Goal: Task Accomplishment & Management: Manage account settings

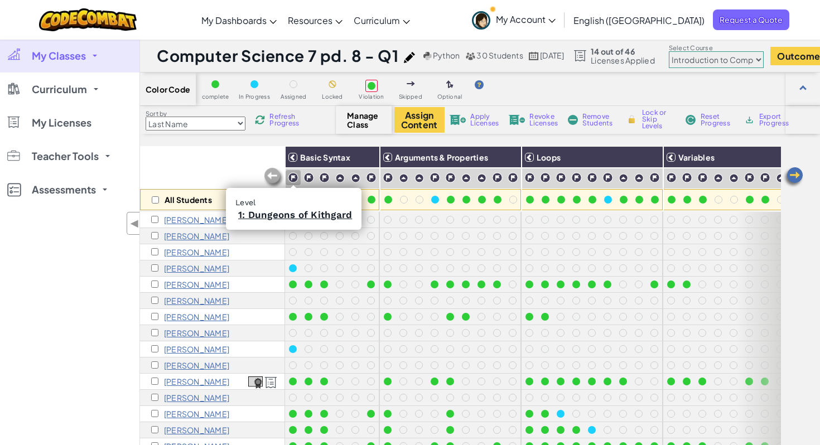
select select "560f1a9f22961295f9427742"
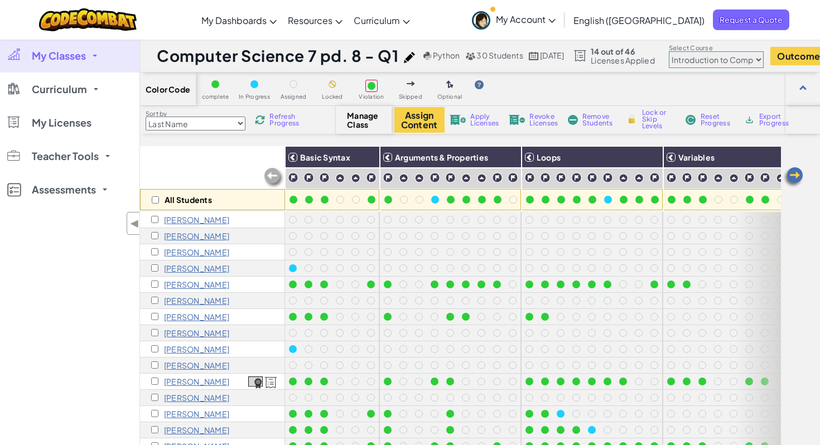
click at [93, 55] on span at bounding box center [95, 56] width 4 height 2
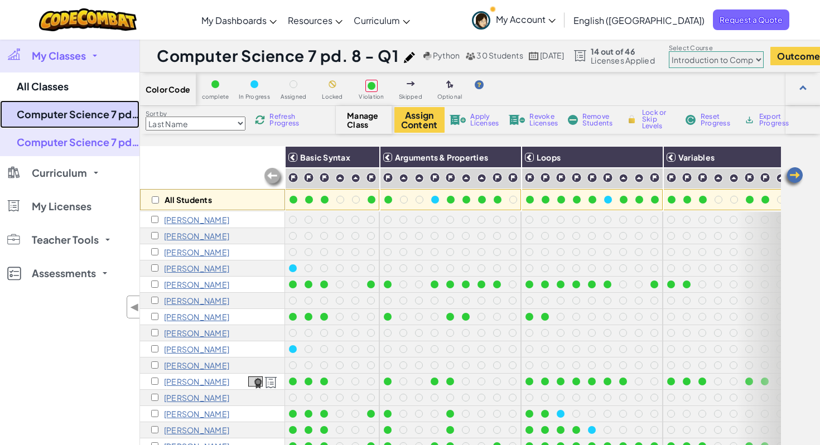
click at [95, 116] on link "Computer Science 7 pd. 7 - Q1" at bounding box center [69, 114] width 139 height 28
select select "560f1a9f22961295f9427742"
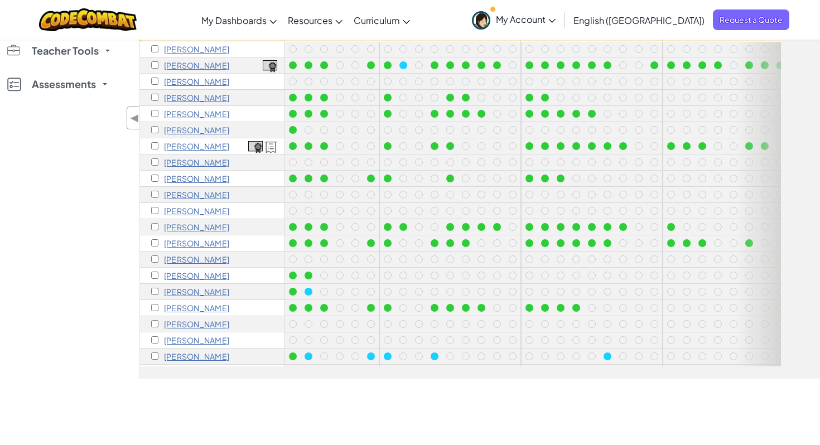
scroll to position [30, 0]
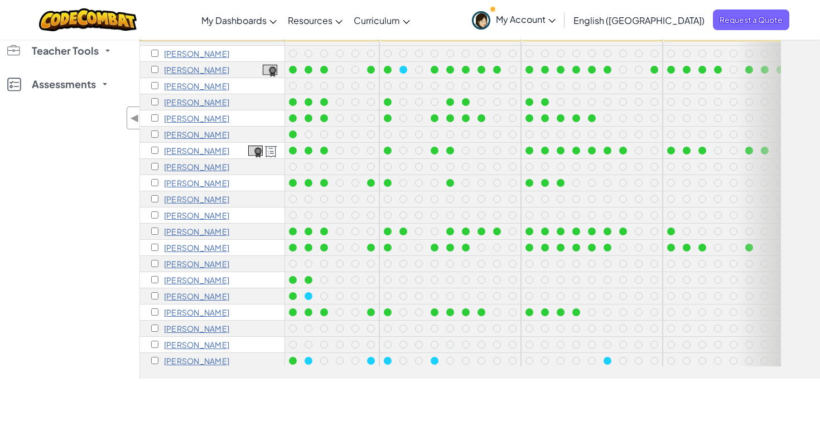
click at [177, 248] on p "[PERSON_NAME]" at bounding box center [196, 247] width 65 height 9
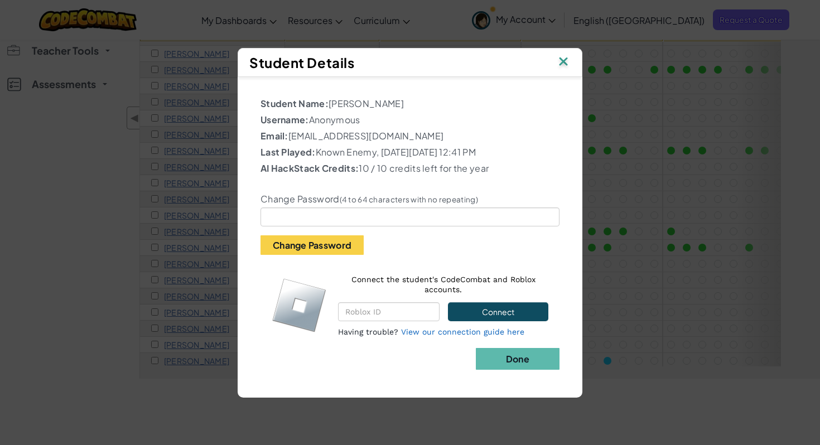
click at [564, 62] on img at bounding box center [563, 62] width 14 height 17
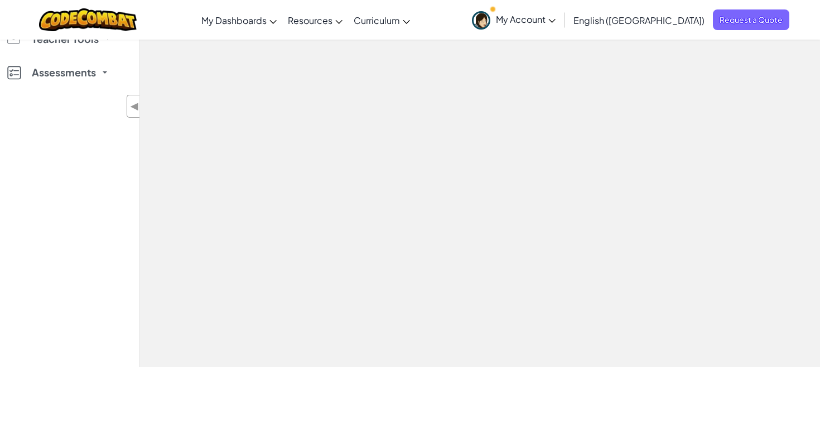
scroll to position [182, 0]
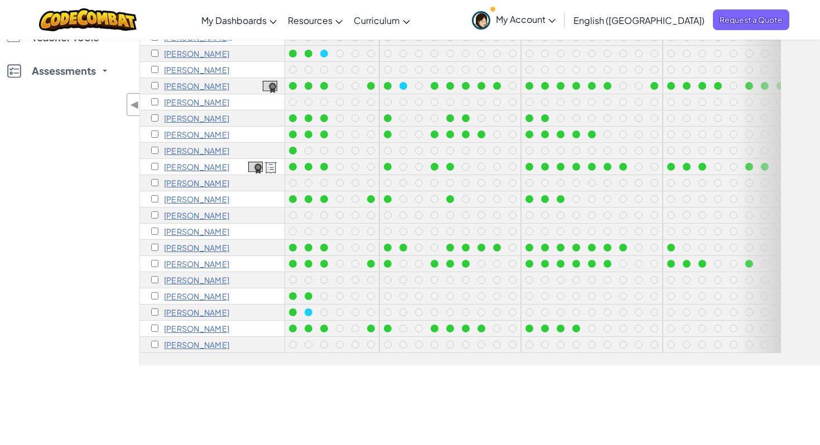
click at [202, 262] on p "[PERSON_NAME]" at bounding box center [196, 263] width 65 height 9
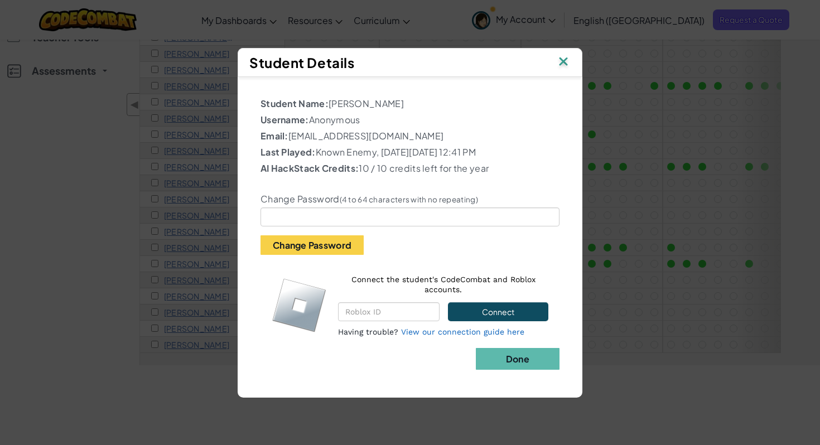
click at [560, 60] on img at bounding box center [563, 62] width 14 height 17
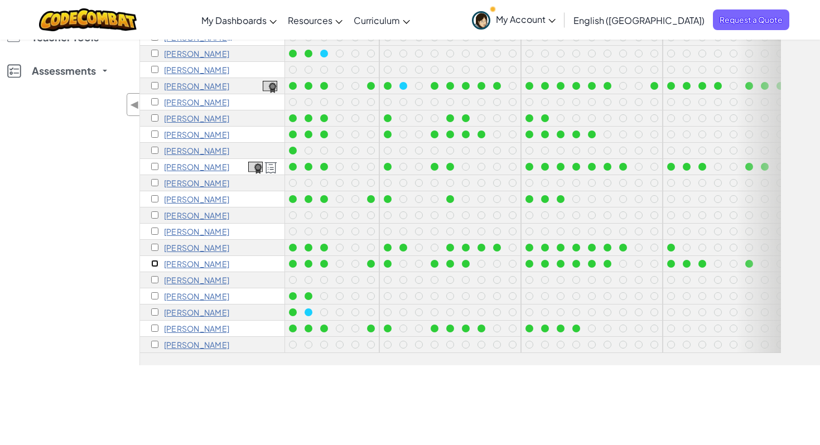
click at [153, 262] on input "checkbox" at bounding box center [154, 263] width 7 height 7
checkbox input "true"
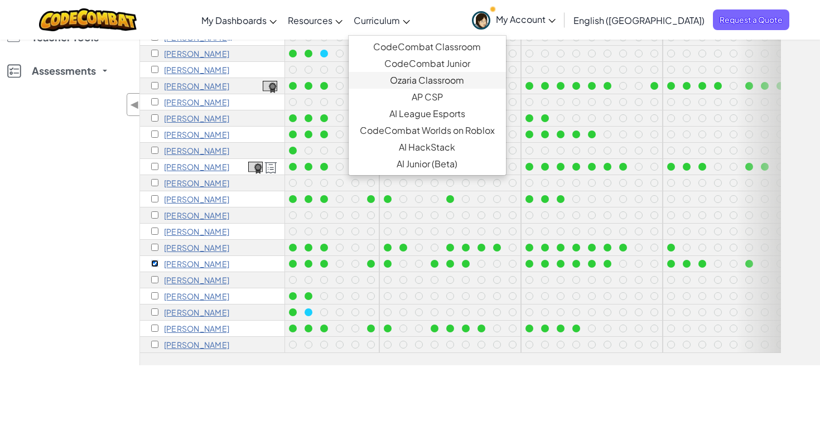
scroll to position [0, 0]
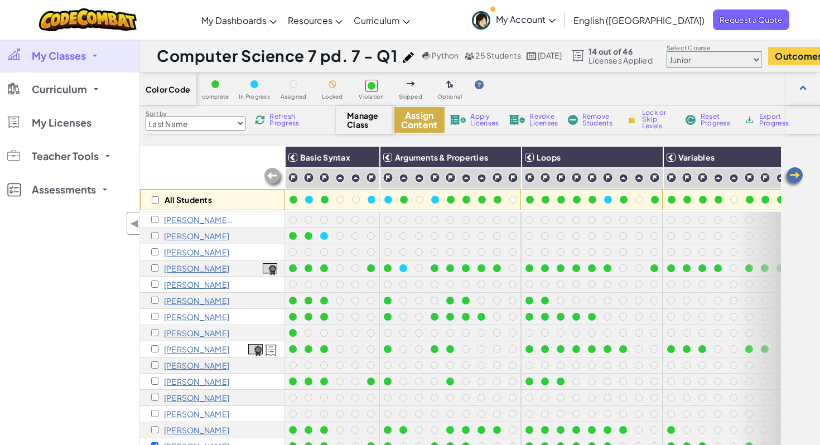
click at [415, 121] on button "Assign Content" at bounding box center [419, 120] width 50 height 26
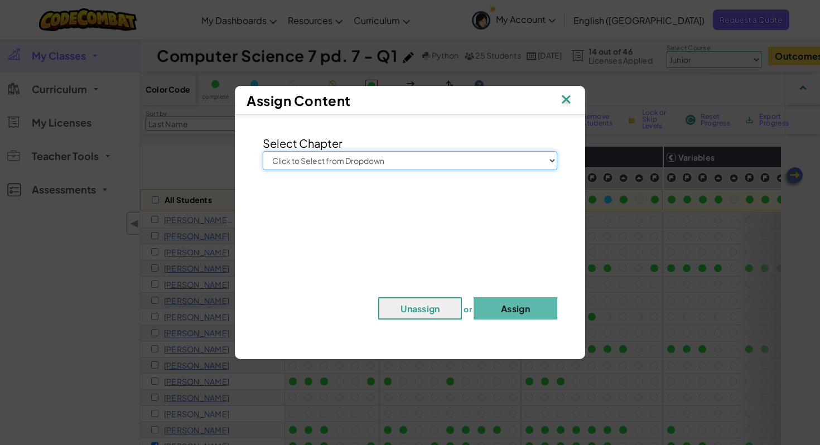
click at [446, 157] on select "Click to Select from Dropdown Junior Introduction to Computer Science Game Deve…" at bounding box center [410, 160] width 294 height 19
select select "Game Development 1"
click at [263, 151] on select "Click to Select from Dropdown Junior Introduction to Computer Science Game Deve…" at bounding box center [410, 160] width 294 height 19
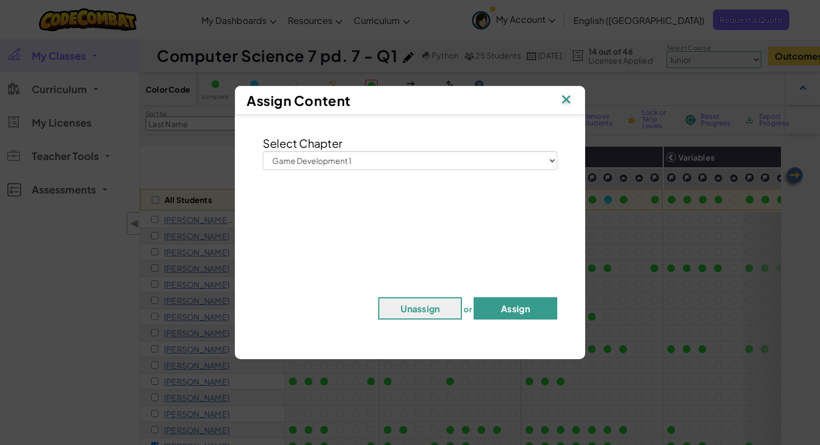
click at [507, 308] on button "Assign" at bounding box center [515, 308] width 84 height 22
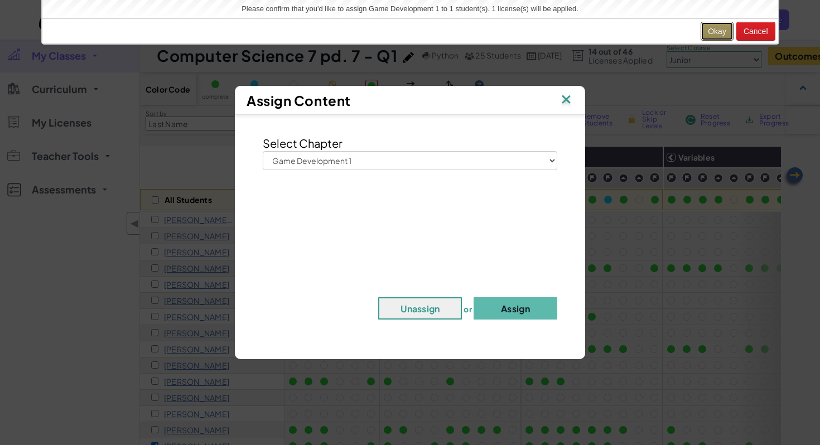
click at [717, 26] on button "Okay" at bounding box center [716, 31] width 33 height 19
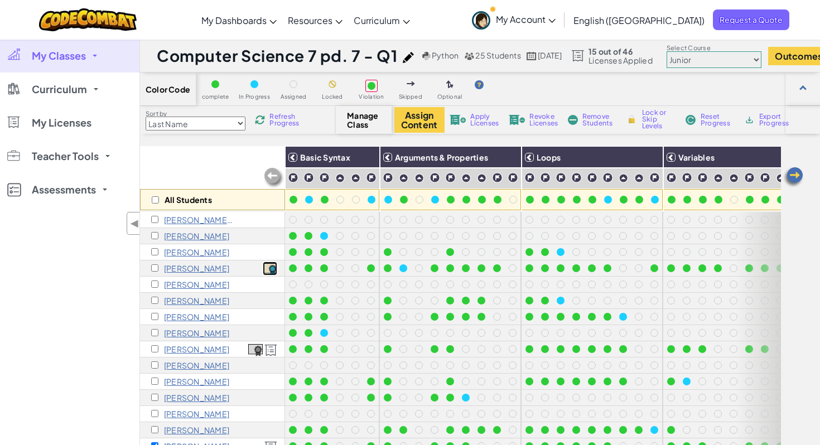
click at [270, 270] on img at bounding box center [270, 269] width 14 height 12
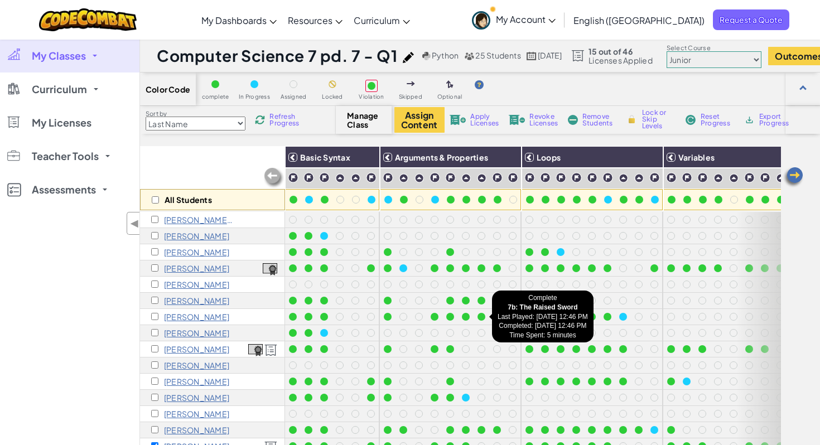
select select "560f1a9f22961295f9427742"
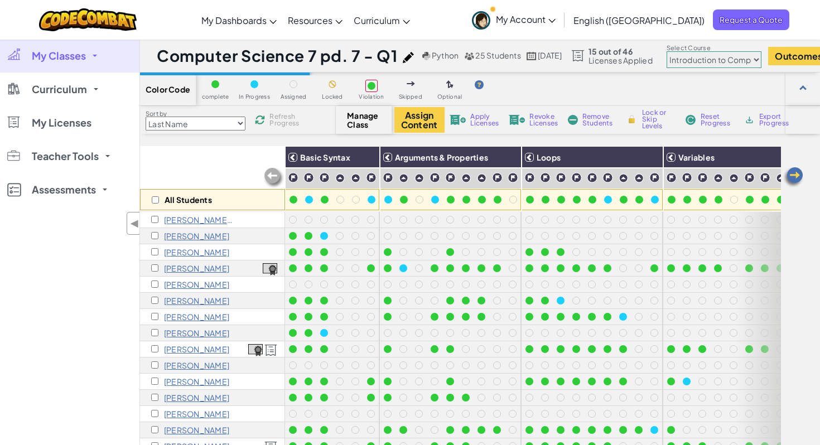
click at [751, 56] on select "Junior Introduction to Computer Science Game Development 1 Web Development 1 Co…" at bounding box center [713, 59] width 95 height 17
click at [688, 51] on select "Junior Introduction to Computer Science Game Development 1 Web Development 1 Co…" at bounding box center [713, 59] width 95 height 17
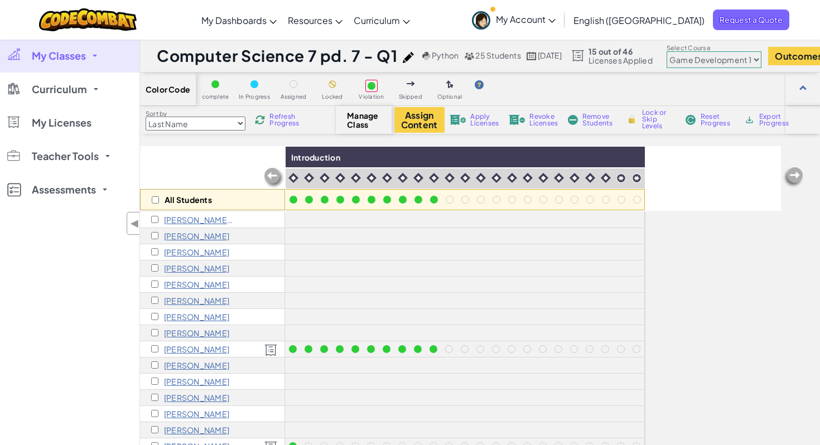
click at [151, 169] on div "All Students" at bounding box center [212, 178] width 145 height 65
click at [100, 55] on link "My Classes" at bounding box center [69, 55] width 139 height 33
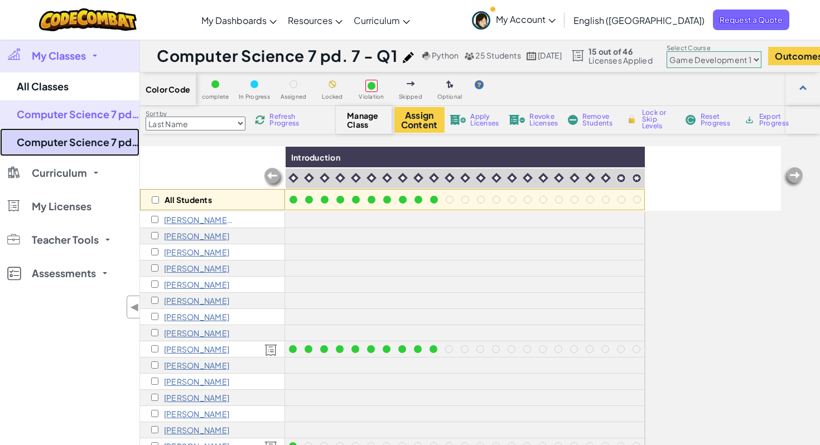
click at [90, 138] on link "Computer Science 7 pd. 8 - Q1" at bounding box center [69, 142] width 139 height 28
select select "560f1a9f22961295f9427742"
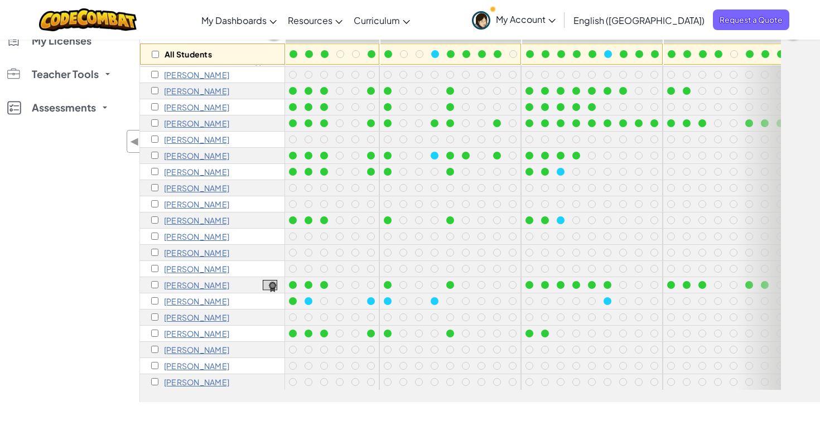
scroll to position [150, 0]
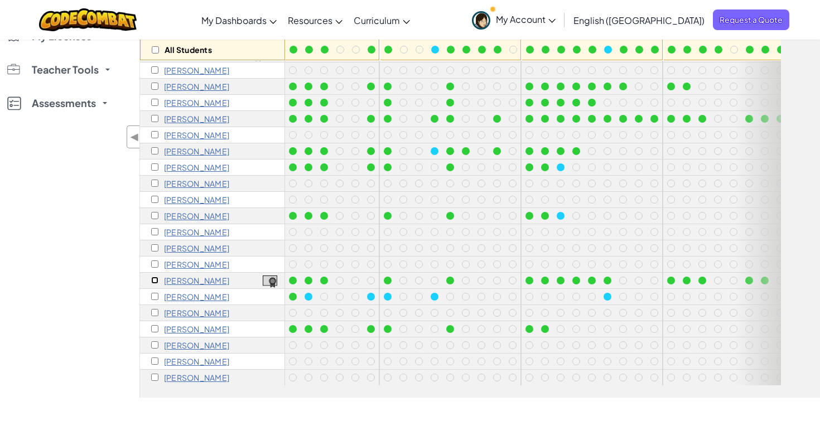
click at [154, 280] on input "checkbox" at bounding box center [154, 280] width 7 height 7
checkbox input "true"
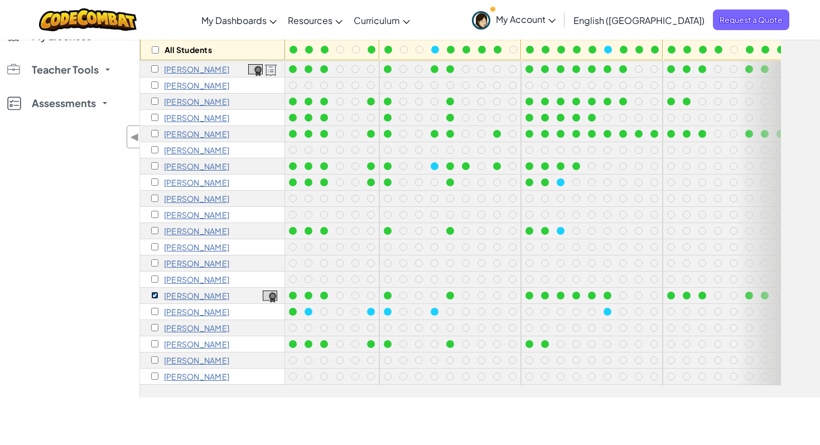
scroll to position [156, 0]
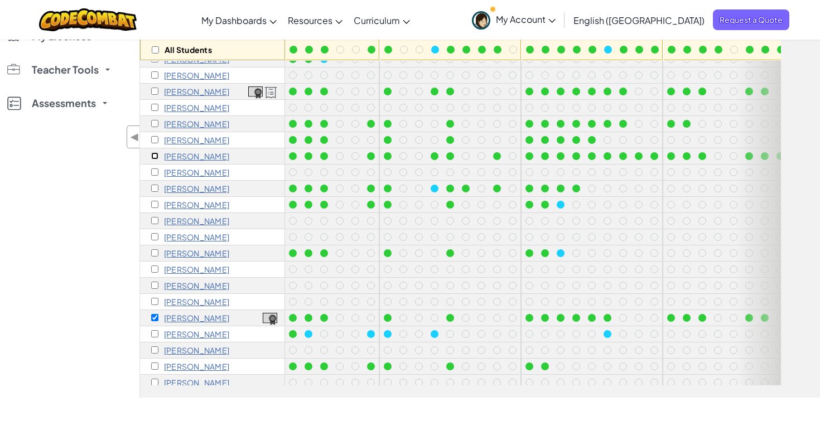
click at [151, 155] on input "checkbox" at bounding box center [154, 155] width 7 height 7
checkbox input "true"
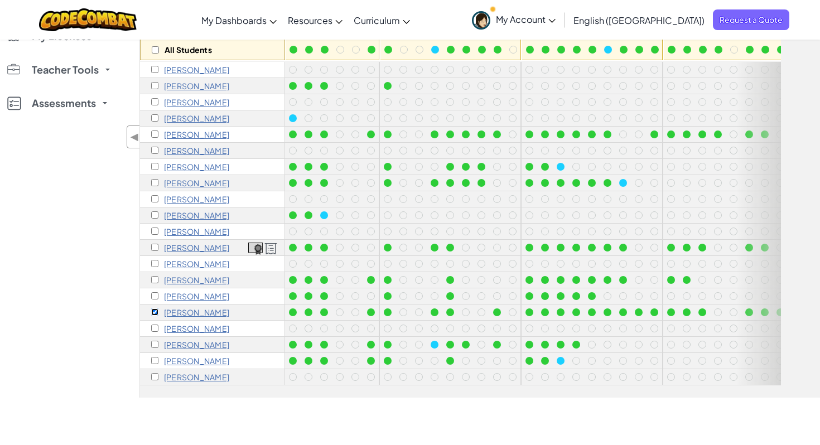
scroll to position [0, 0]
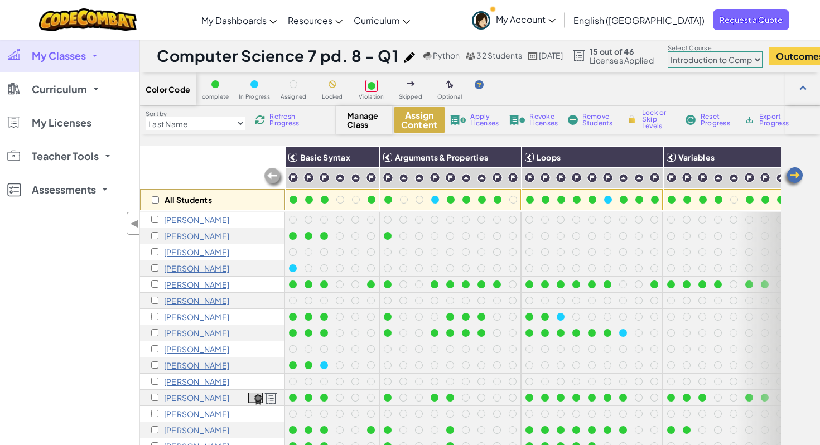
click at [416, 123] on button "Assign Content" at bounding box center [419, 120] width 50 height 26
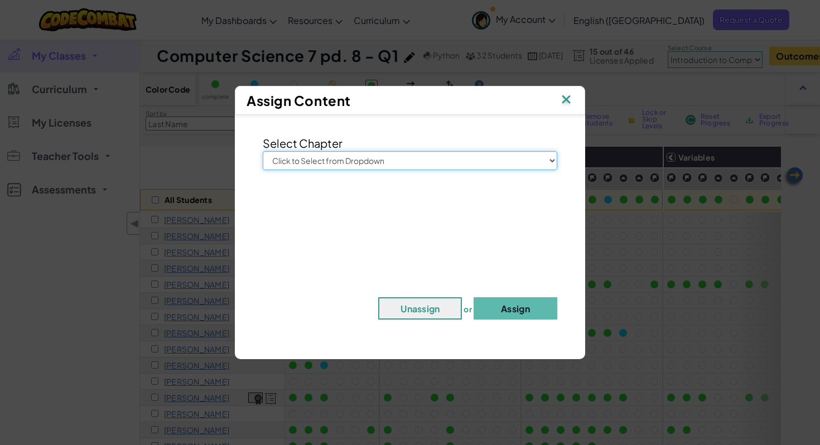
click at [395, 159] on select "Click to Select from Dropdown Junior Introduction to Computer Science Game Deve…" at bounding box center [410, 160] width 294 height 19
select select "Game Development 1"
click at [263, 151] on select "Click to Select from Dropdown Junior Introduction to Computer Science Game Deve…" at bounding box center [410, 160] width 294 height 19
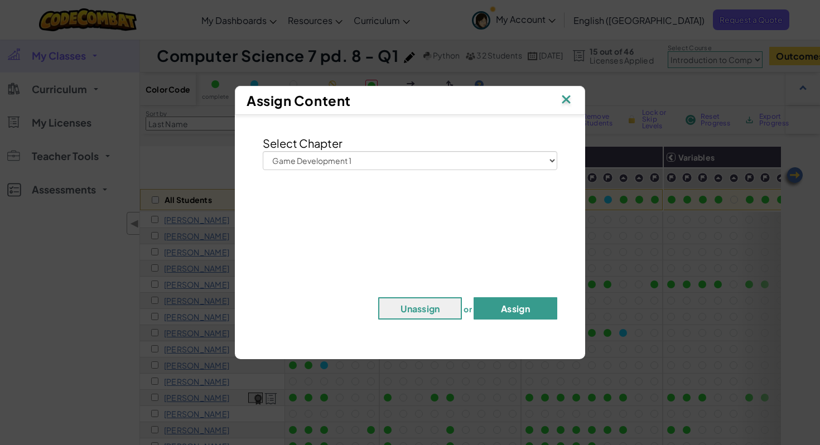
click at [515, 310] on button "Assign" at bounding box center [515, 308] width 84 height 22
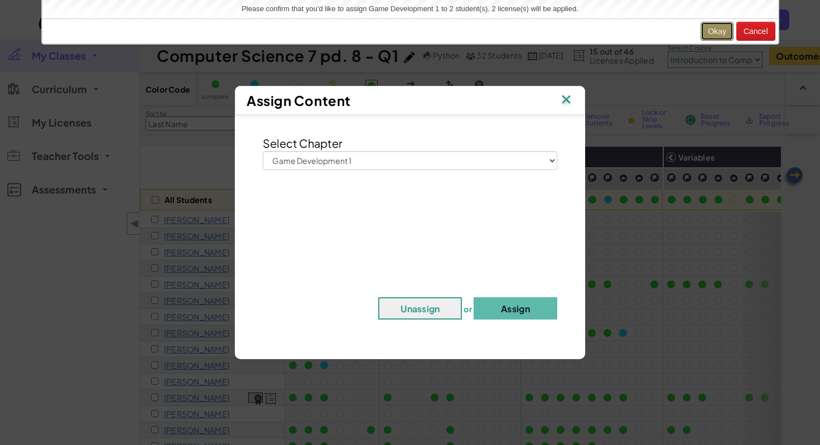
click at [719, 33] on button "Okay" at bounding box center [716, 31] width 33 height 19
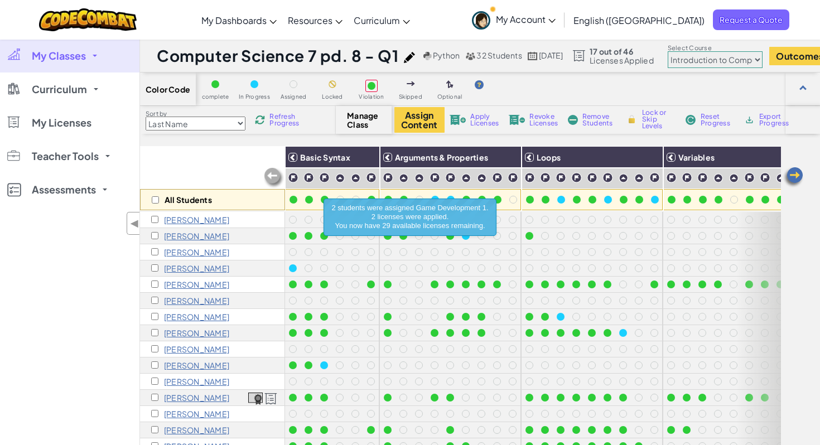
click at [733, 60] on select "Junior Introduction to Computer Science Game Development 1 Web Development 1 Co…" at bounding box center [715, 59] width 95 height 17
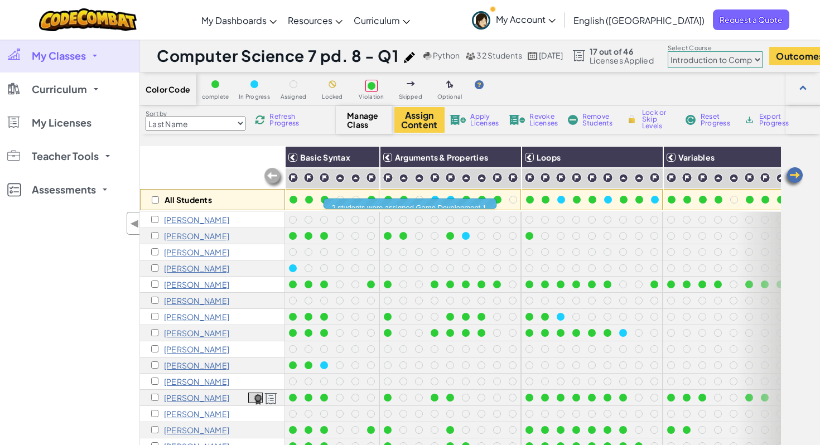
select select "5789587aad86a6efb573701e"
click at [689, 51] on select "Junior Introduction to Computer Science Game Development 1 Web Development 1 Co…" at bounding box center [715, 59] width 95 height 17
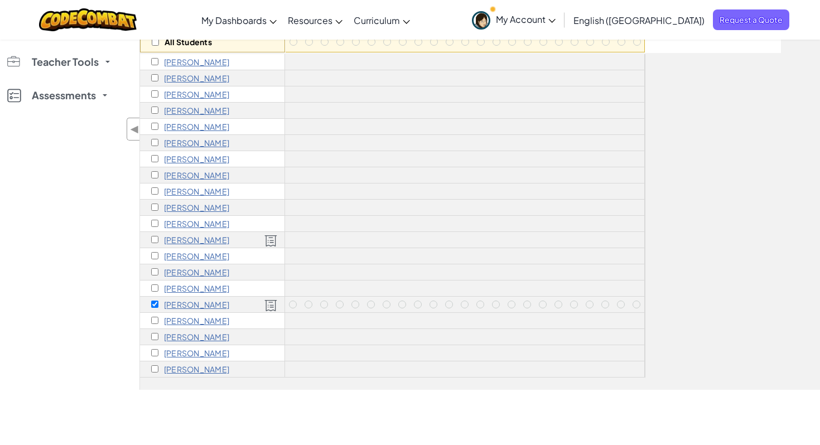
click at [97, 281] on div "My Classes All Classes Computer Science 7 pd. 7 - Q1 Computer Science 7 pd. 8 -…" at bounding box center [69, 167] width 139 height 445
